Goal: Task Accomplishment & Management: Complete application form

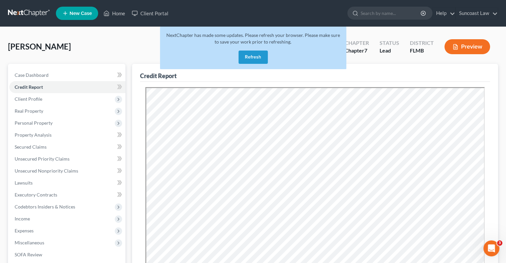
click at [252, 57] on button "Refresh" at bounding box center [253, 57] width 29 height 13
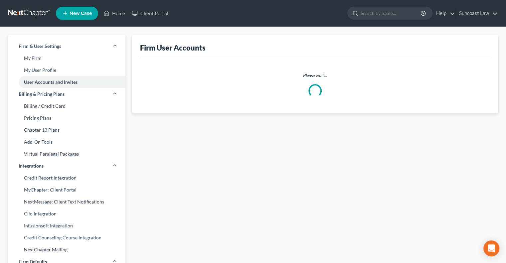
select select "0"
select select "1"
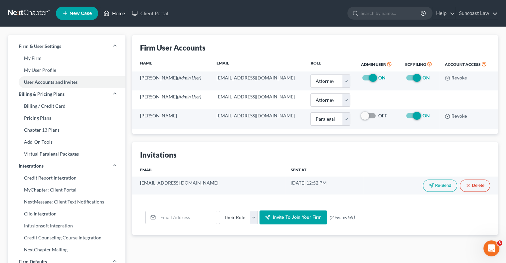
click at [117, 14] on link "Home" at bounding box center [114, 13] width 28 height 12
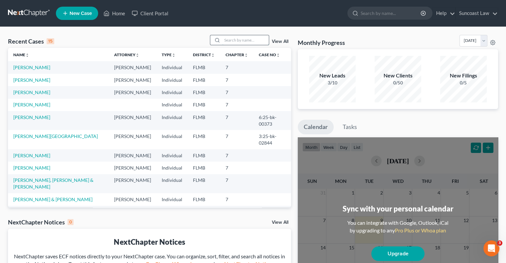
click at [237, 42] on input "search" at bounding box center [245, 40] width 47 height 10
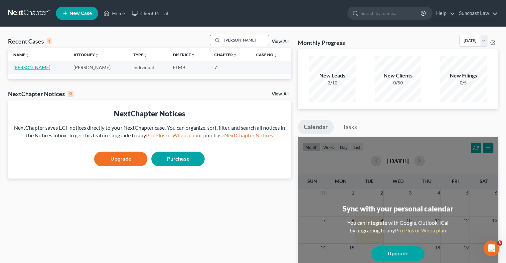
type input "[PERSON_NAME]"
click at [25, 68] on link "[PERSON_NAME]" at bounding box center [31, 68] width 37 height 6
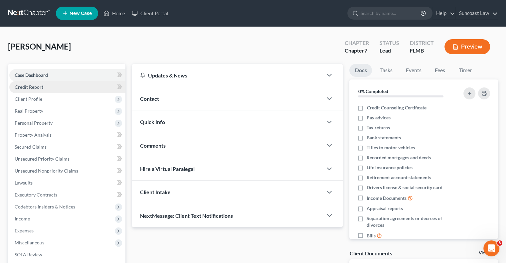
click at [45, 86] on link "Credit Report" at bounding box center [67, 87] width 116 height 12
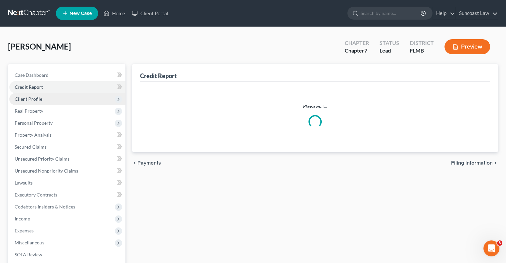
click at [46, 101] on span "Client Profile" at bounding box center [67, 99] width 116 height 12
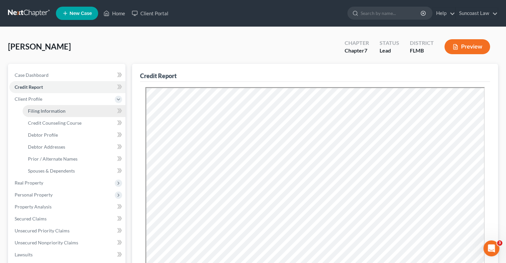
click at [52, 108] on span "Filing Information" at bounding box center [47, 111] width 38 height 6
select select "1"
select select "0"
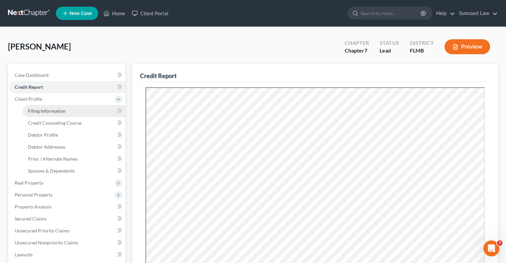
select select "9"
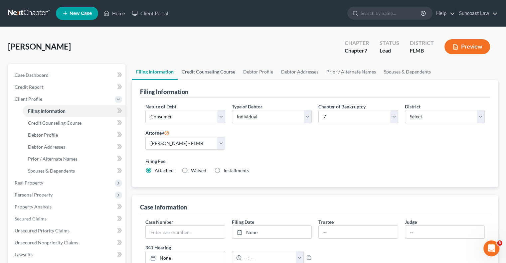
click at [217, 68] on link "Credit Counseling Course" at bounding box center [209, 72] width 62 height 16
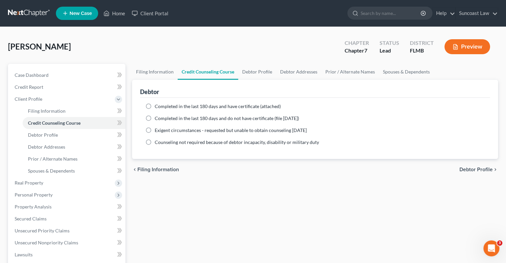
click at [155, 105] on label "Completed in the last 180 days and have certificate (attached)" at bounding box center [218, 106] width 126 height 7
click at [157, 105] on input "Completed in the last 180 days and have certificate (attached)" at bounding box center [159, 105] width 4 height 4
radio input "true"
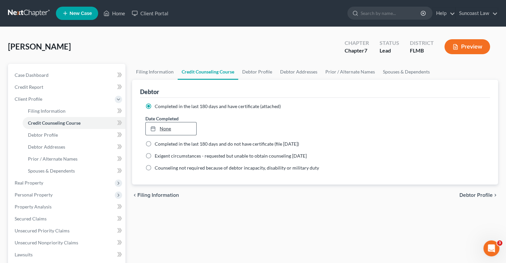
type input "[DATE]"
click at [164, 128] on link "None" at bounding box center [171, 128] width 50 height 13
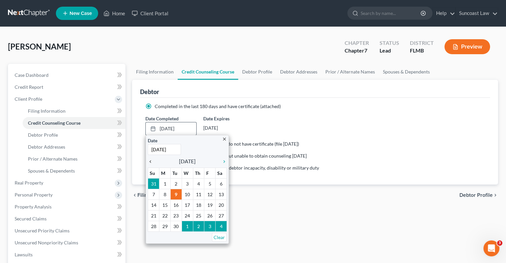
click at [152, 162] on icon "chevron_left" at bounding box center [152, 161] width 9 height 5
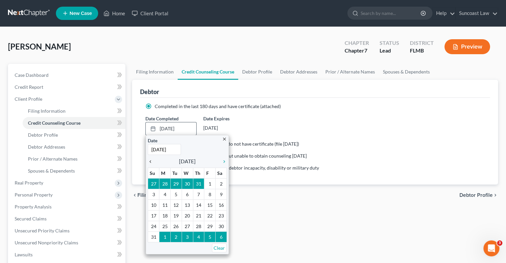
click at [152, 162] on icon "chevron_left" at bounding box center [152, 161] width 9 height 5
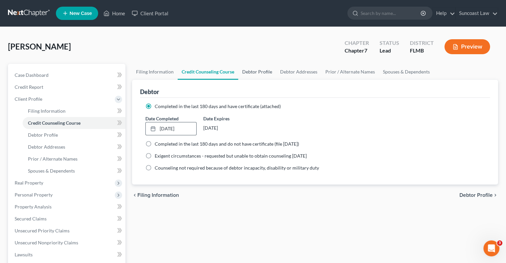
click at [252, 72] on link "Debtor Profile" at bounding box center [257, 72] width 38 height 16
select select "0"
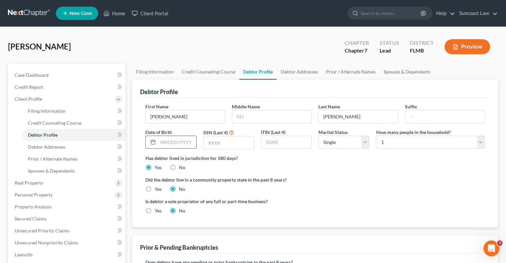
click at [178, 141] on input "text" at bounding box center [177, 142] width 38 height 13
type input "[DATE]"
type input "9805"
click at [391, 142] on select "Select 1 2 3 4 5 6 7 8 9 10 11 12 13 14 15 16 17 18 19 20" at bounding box center [430, 142] width 109 height 13
select select "1"
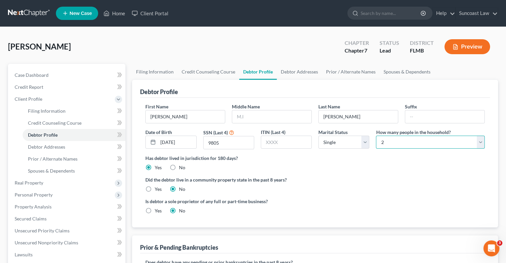
click at [376, 136] on select "Select 1 2 3 4 5 6 7 8 9 10 11 12 13 14 15 16 17 18 19 20" at bounding box center [430, 142] width 109 height 13
click at [298, 72] on link "Debtor Addresses" at bounding box center [299, 72] width 45 height 16
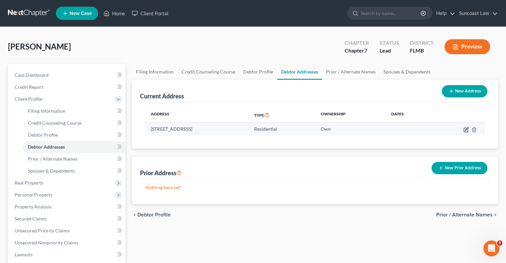
click at [466, 131] on icon "button" at bounding box center [466, 129] width 5 height 5
select select "9"
select select "52"
select select "0"
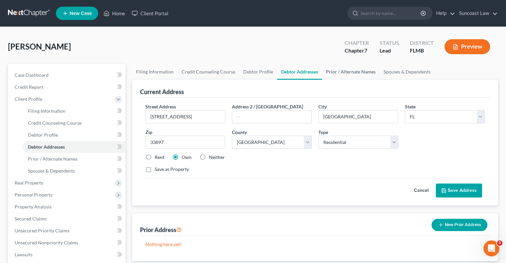
click at [357, 73] on link "Prior / Alternate Names" at bounding box center [351, 72] width 58 height 16
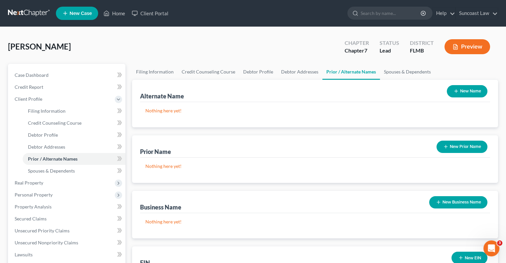
click at [471, 91] on button "New Name" at bounding box center [467, 91] width 41 height 12
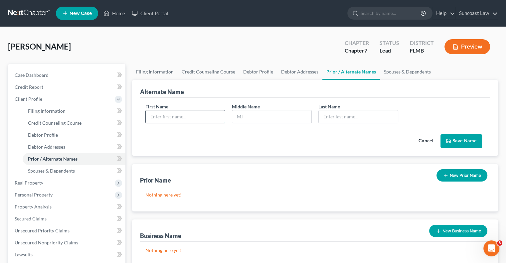
click at [197, 120] on input "text" at bounding box center [185, 116] width 79 height 13
type input "[PERSON_NAME]"
click at [453, 139] on button "Save Name" at bounding box center [462, 141] width 42 height 14
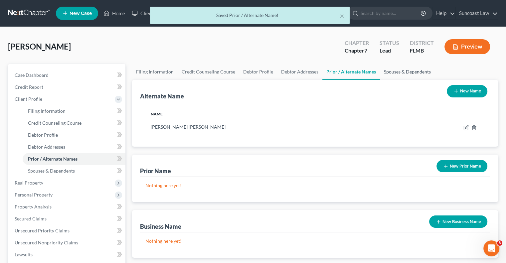
click at [396, 74] on link "Spouses & Dependents" at bounding box center [407, 72] width 55 height 16
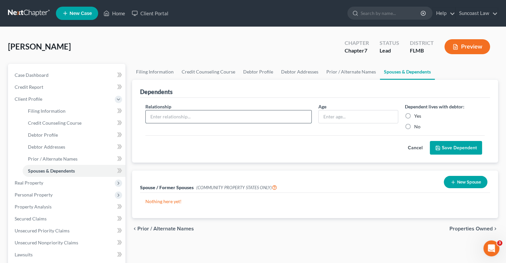
click at [213, 114] on input "text" at bounding box center [229, 116] width 166 height 13
type input "Son"
click at [331, 116] on input "text" at bounding box center [358, 116] width 79 height 13
type input "9"
click at [414, 114] on label "Yes" at bounding box center [417, 116] width 7 height 7
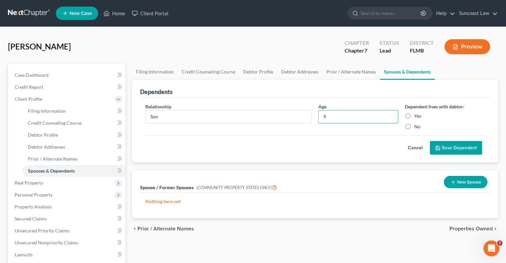
click at [417, 114] on input "Yes" at bounding box center [419, 115] width 4 height 4
radio input "true"
click at [451, 148] on button "Save Dependent" at bounding box center [456, 148] width 52 height 14
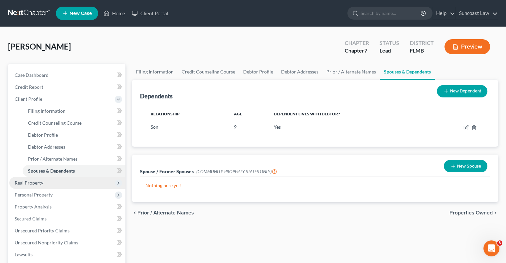
click at [44, 181] on span "Real Property" at bounding box center [67, 183] width 116 height 12
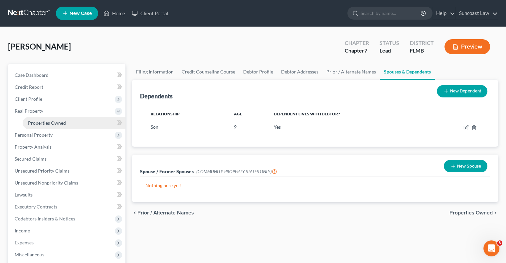
click at [49, 122] on span "Properties Owned" at bounding box center [47, 123] width 38 height 6
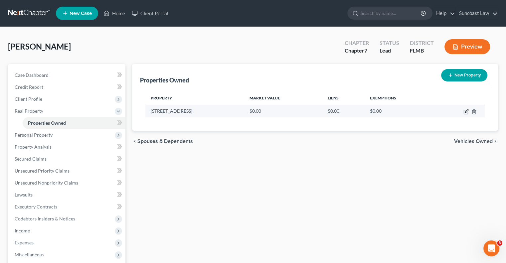
click at [466, 113] on icon "button" at bounding box center [466, 111] width 5 height 5
select select "9"
select select "52"
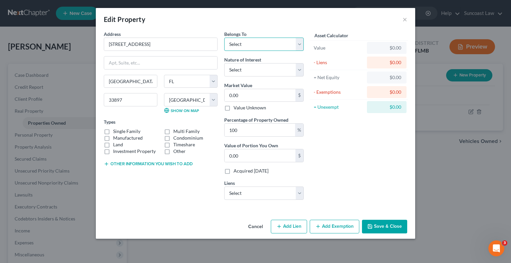
click at [249, 41] on select "Select Debtor 1 Only Debtor 2 Only Debtor 1 And Debtor 2 Only At Least One Of T…" at bounding box center [264, 44] width 80 height 13
select select "0"
click at [224, 38] on select "Select Debtor 1 Only Debtor 2 Only Debtor 1 And Debtor 2 Only At Least One Of T…" at bounding box center [264, 44] width 80 height 13
click at [263, 90] on input "0.00" at bounding box center [260, 95] width 71 height 13
type input "1"
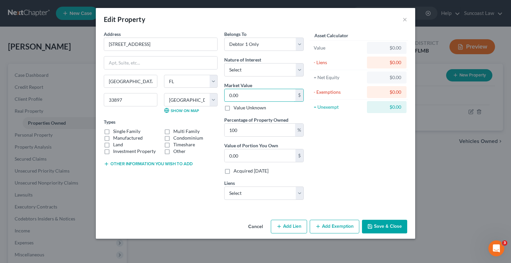
type input "1.00"
type input "17"
type input "17.00"
type input "172"
type input "172.00"
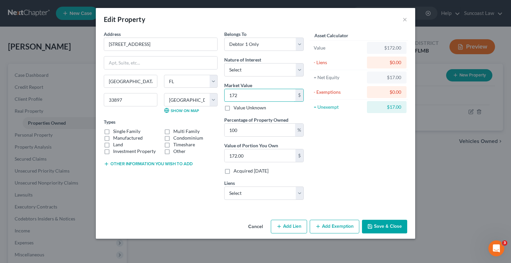
type input "1722"
type input "1,722.00"
type input "17220"
type input "17,220.00"
type input "172,208"
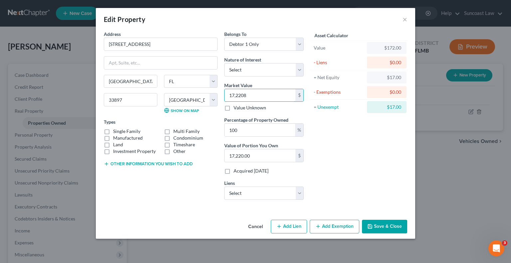
type input "172,208.00"
type input "172,208"
click at [383, 228] on button "Save & Close" at bounding box center [384, 227] width 45 height 14
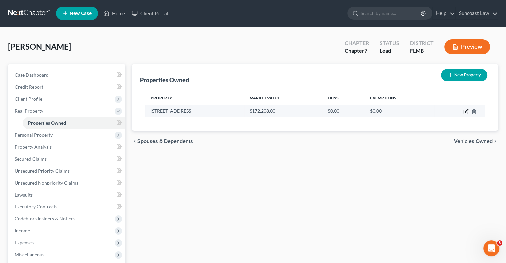
click at [466, 111] on icon "button" at bounding box center [466, 111] width 5 height 5
select select "9"
select select "52"
select select "0"
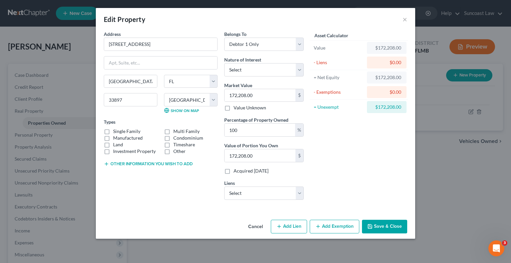
click at [388, 227] on button "Save & Close" at bounding box center [384, 227] width 45 height 14
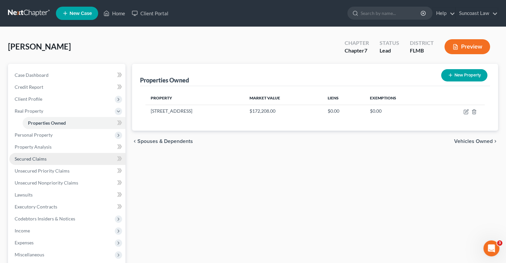
click at [64, 161] on link "Secured Claims" at bounding box center [67, 159] width 116 height 12
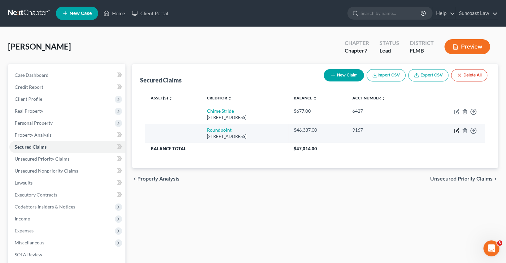
click at [456, 130] on icon "button" at bounding box center [457, 129] width 3 height 3
select select "42"
select select "0"
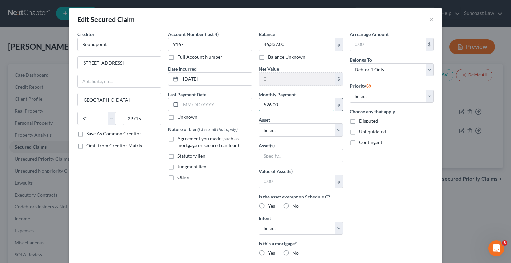
click at [298, 105] on input "526.00" at bounding box center [297, 105] width 76 height 13
type input "762"
click at [268, 127] on select "Select Other Multiple Assets [STREET_ADDRESS] - $172208.0" at bounding box center [301, 129] width 84 height 13
select select "2"
click at [259, 123] on select "Select Other Multiple Assets [STREET_ADDRESS] - $172208.0" at bounding box center [301, 129] width 84 height 13
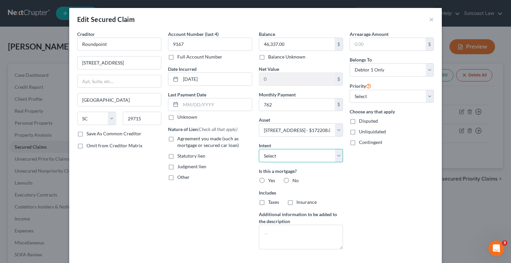
click at [282, 156] on select "Select Surrender Redeem Reaffirm Avoid Other" at bounding box center [301, 155] width 84 height 13
select select "2"
click at [259, 149] on select "Select Surrender Redeem Reaffirm Avoid Other" at bounding box center [301, 155] width 84 height 13
click at [268, 179] on label "Yes" at bounding box center [271, 180] width 7 height 7
click at [271, 179] on input "Yes" at bounding box center [273, 179] width 4 height 4
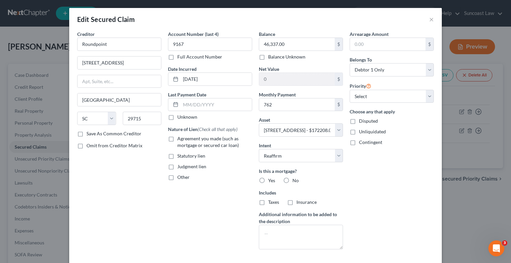
radio input "true"
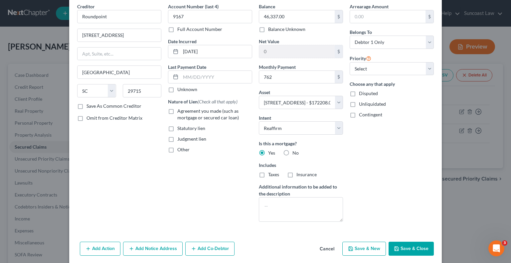
scroll to position [52, 0]
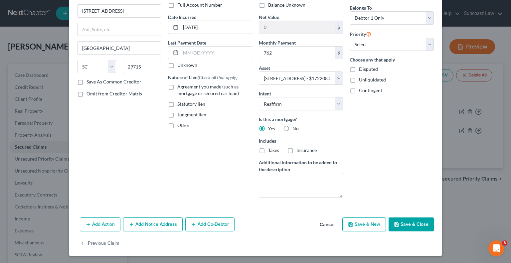
click at [417, 225] on button "Save & Close" at bounding box center [411, 225] width 45 height 14
select select
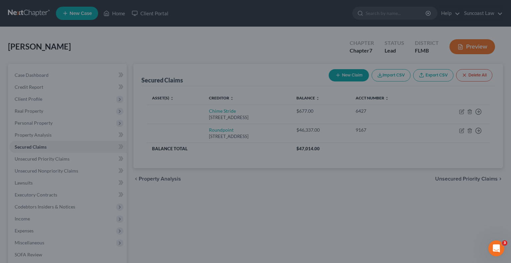
type input "125,871.00"
type input "762.00"
select select "2"
type input "0"
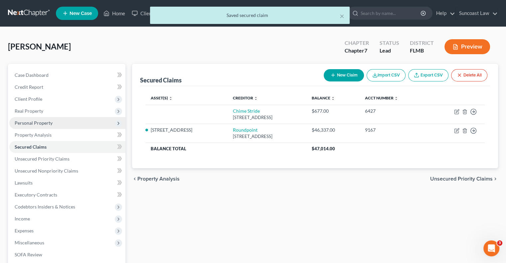
click at [49, 123] on span "Personal Property" at bounding box center [34, 123] width 38 height 6
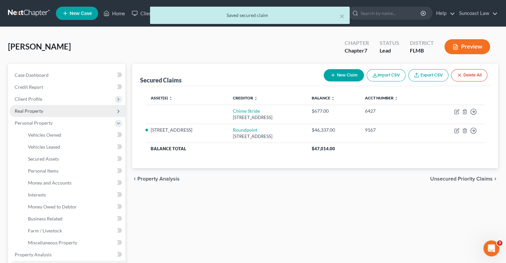
click at [44, 110] on span "Real Property" at bounding box center [67, 111] width 116 height 12
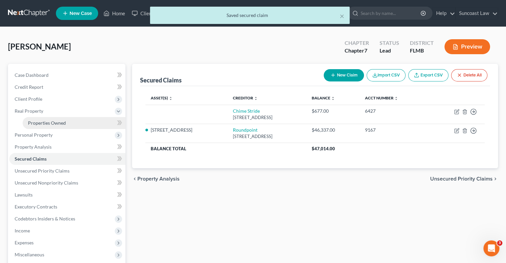
click at [56, 121] on span "Properties Owned" at bounding box center [47, 123] width 38 height 6
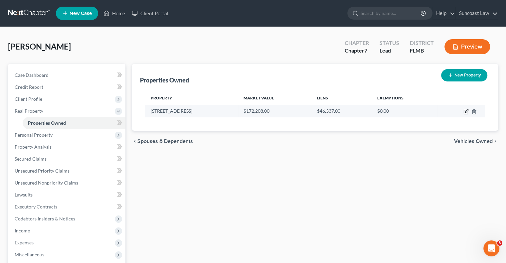
click at [466, 112] on icon "button" at bounding box center [466, 110] width 3 height 3
select select "9"
select select "52"
select select "0"
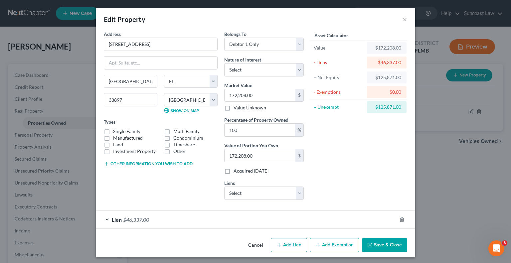
click at [337, 245] on button "Add Exemption" at bounding box center [335, 245] width 50 height 14
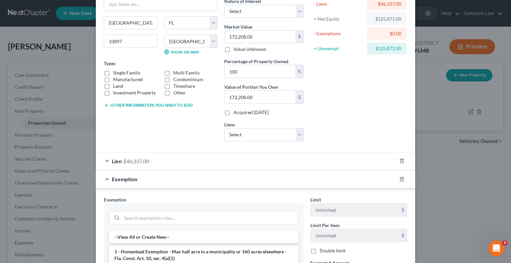
scroll to position [166, 0]
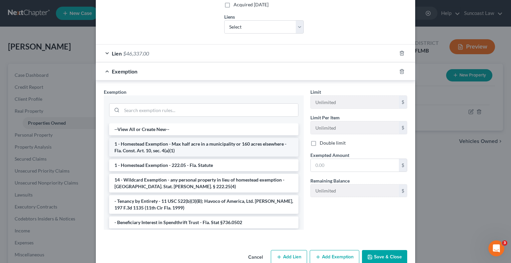
click at [214, 147] on li "1 - Homestead Exemption - Max half acre in a municipality or 160 acres elsewher…" at bounding box center [203, 147] width 189 height 19
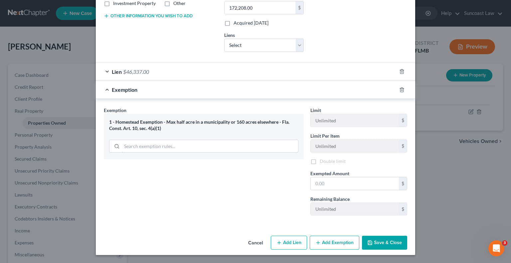
click at [214, 147] on div "1 - Homestead Exemption - Max half acre in a municipality or 160 acres elsewher…" at bounding box center [204, 137] width 200 height 46
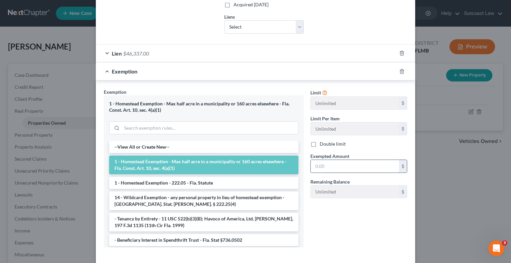
click at [335, 165] on input "text" at bounding box center [355, 166] width 88 height 13
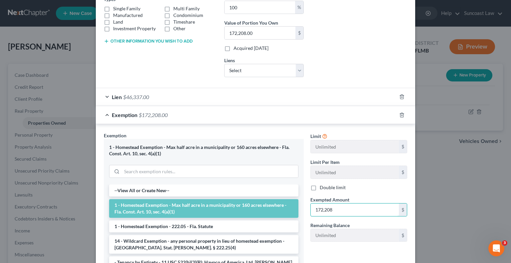
scroll to position [197, 0]
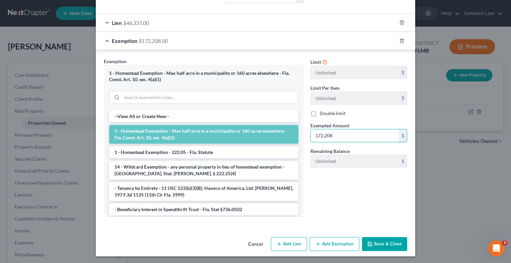
type input "172,208"
click at [384, 245] on button "Save & Close" at bounding box center [384, 244] width 45 height 14
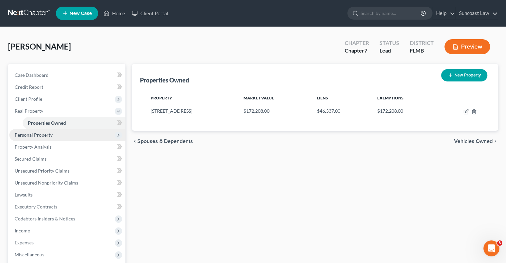
click at [59, 134] on span "Personal Property" at bounding box center [67, 135] width 116 height 12
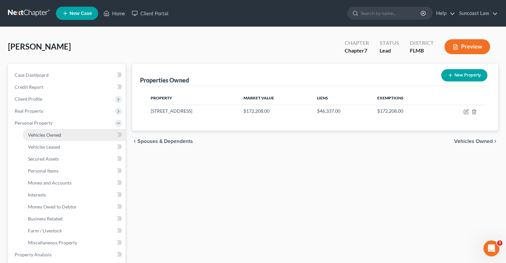
click at [60, 137] on span "Vehicles Owned" at bounding box center [44, 135] width 33 height 6
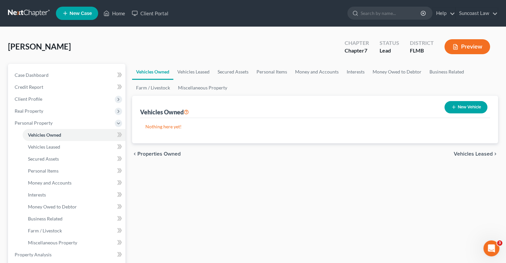
click at [469, 108] on button "New Vehicle" at bounding box center [466, 107] width 43 height 12
select select "0"
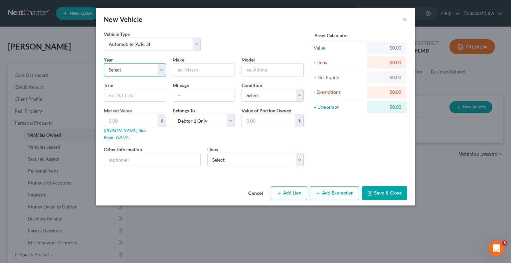
click at [161, 70] on select "Select 2026 2025 2024 2023 2022 2021 2020 2019 2018 2017 2016 2015 2014 2013 20…" at bounding box center [135, 69] width 62 height 13
select select "19"
click at [104, 63] on select "Select 2026 2025 2024 2023 2022 2021 2020 2019 2018 2017 2016 2015 2014 2013 20…" at bounding box center [135, 69] width 62 height 13
click at [220, 70] on input "text" at bounding box center [204, 70] width 62 height 13
type input "Honda"
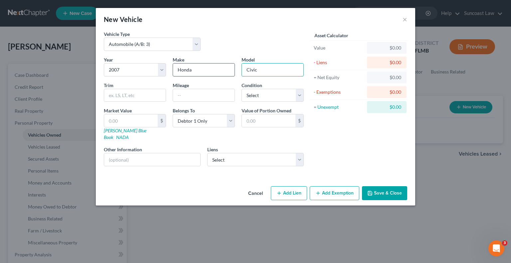
type input "Civic"
type input "143000"
click at [265, 94] on select "Select Excellent Very Good Good Fair Poor" at bounding box center [273, 95] width 62 height 13
select select "4"
click at [242, 89] on select "Select Excellent Very Good Good Fair Poor" at bounding box center [273, 95] width 62 height 13
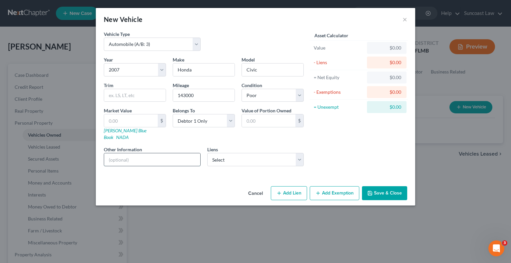
drag, startPoint x: 123, startPoint y: 156, endPoint x: 128, endPoint y: 153, distance: 6.3
click at [123, 155] on input "text" at bounding box center [152, 159] width 96 height 13
type input "VIN: [US_VEHICLE_IDENTIFICATION_NUMBER]"
